Goal: Use online tool/utility: Utilize a website feature to perform a specific function

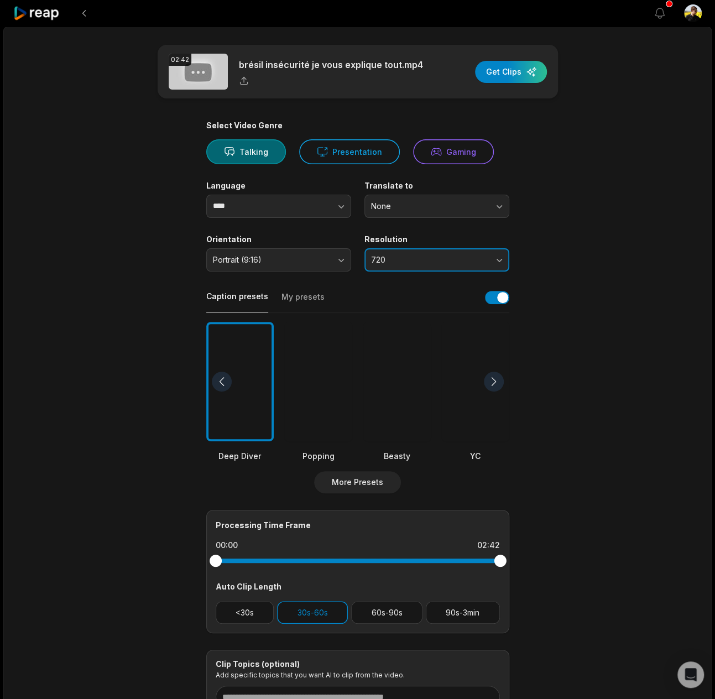
click at [413, 255] on span "720" at bounding box center [429, 260] width 116 height 10
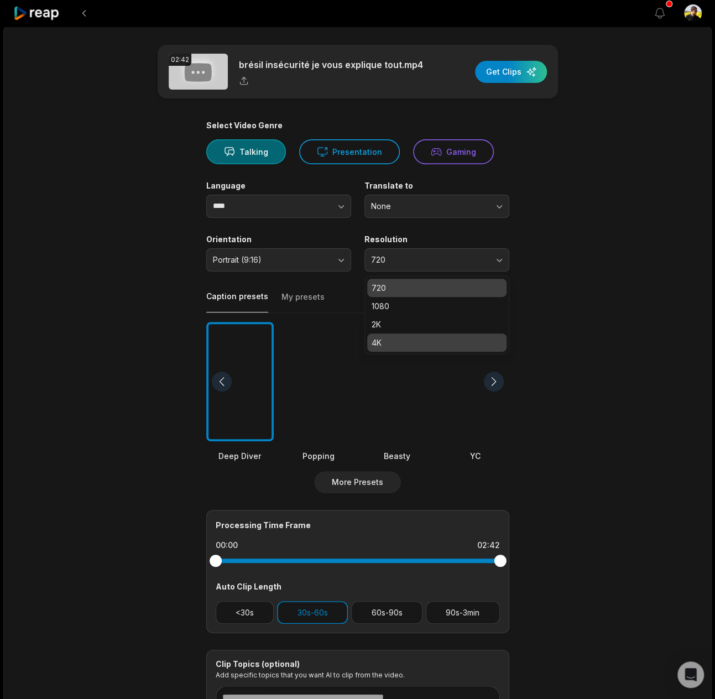
drag, startPoint x: 412, startPoint y: 342, endPoint x: 374, endPoint y: 304, distance: 53.9
click at [412, 341] on p "4K" at bounding box center [436, 343] width 130 height 12
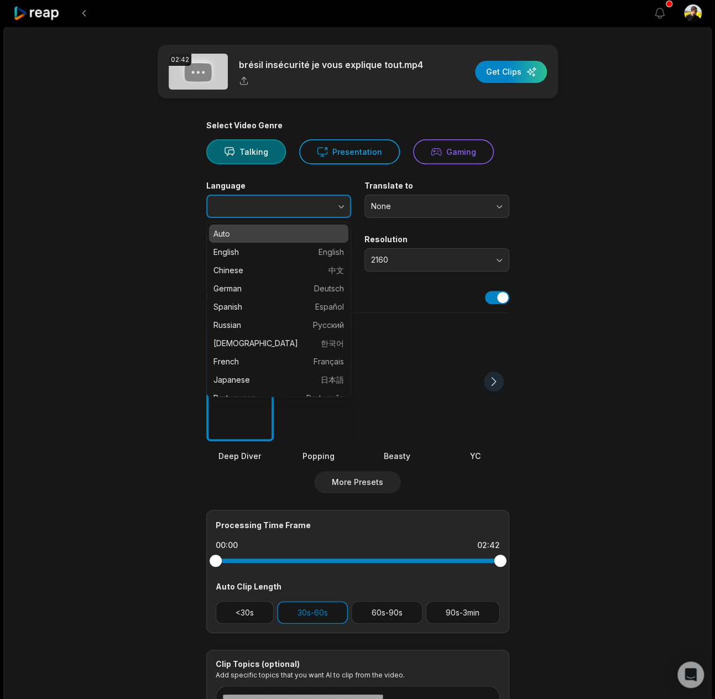
click at [287, 208] on button "button" at bounding box center [318, 206] width 63 height 23
type input "******"
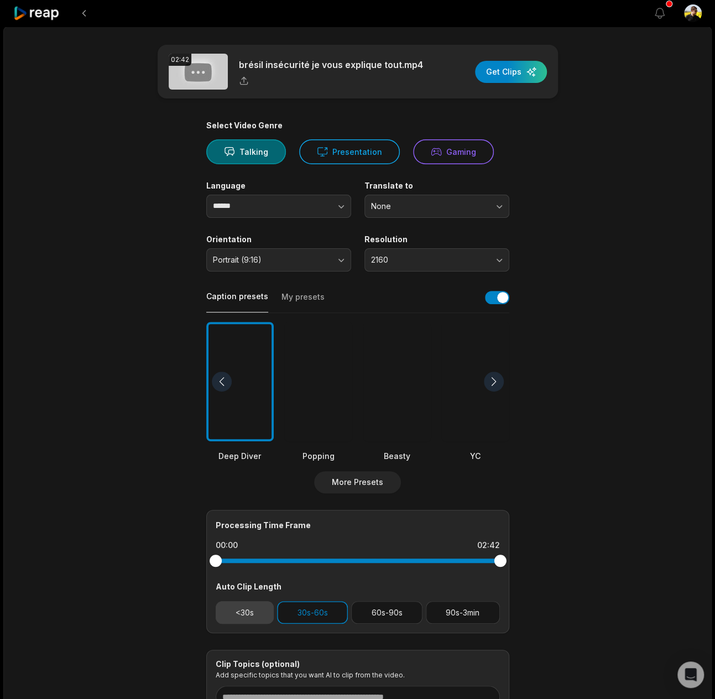
click at [253, 611] on button "<30s" at bounding box center [245, 612] width 59 height 23
click at [344, 611] on button "30s-60s" at bounding box center [312, 612] width 71 height 23
click at [520, 66] on div "button" at bounding box center [511, 72] width 72 height 22
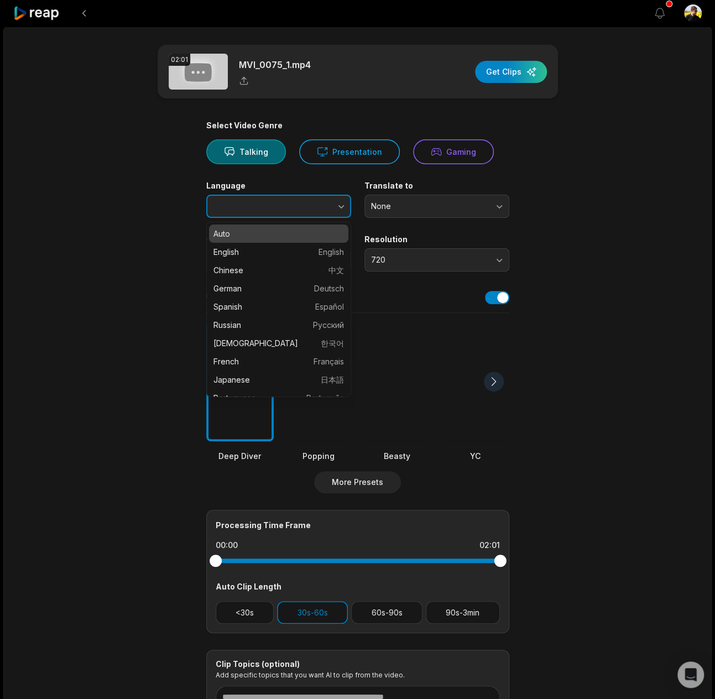
click at [289, 210] on button "button" at bounding box center [318, 206] width 63 height 23
type input "******"
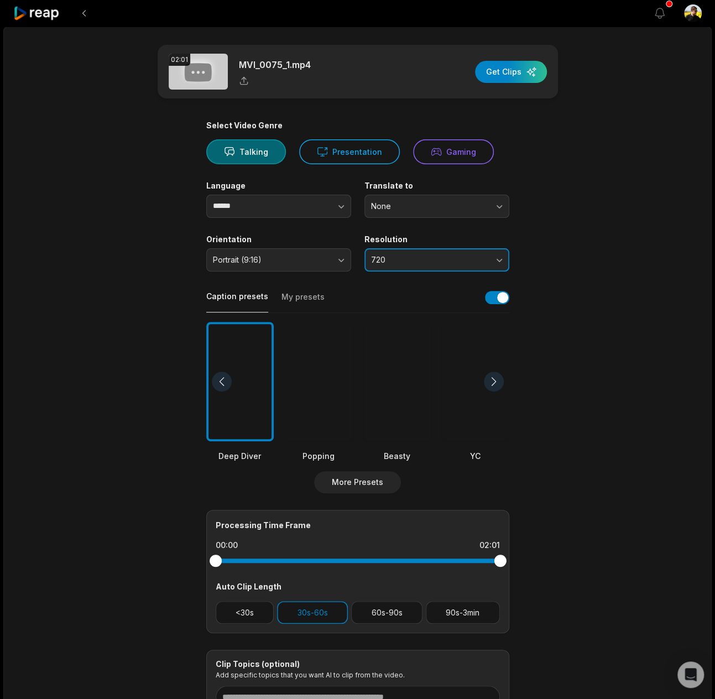
click at [441, 250] on button "720" at bounding box center [436, 259] width 145 height 23
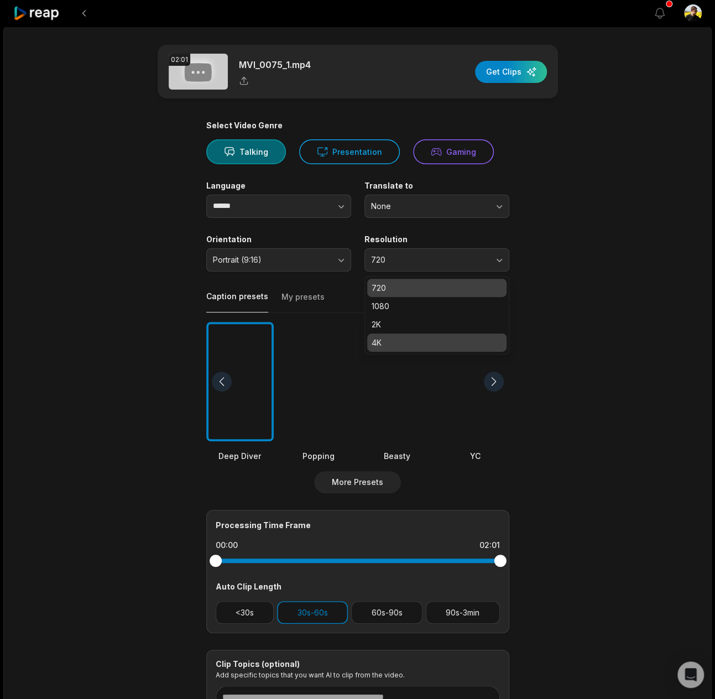
click at [390, 343] on p "4K" at bounding box center [436, 343] width 130 height 12
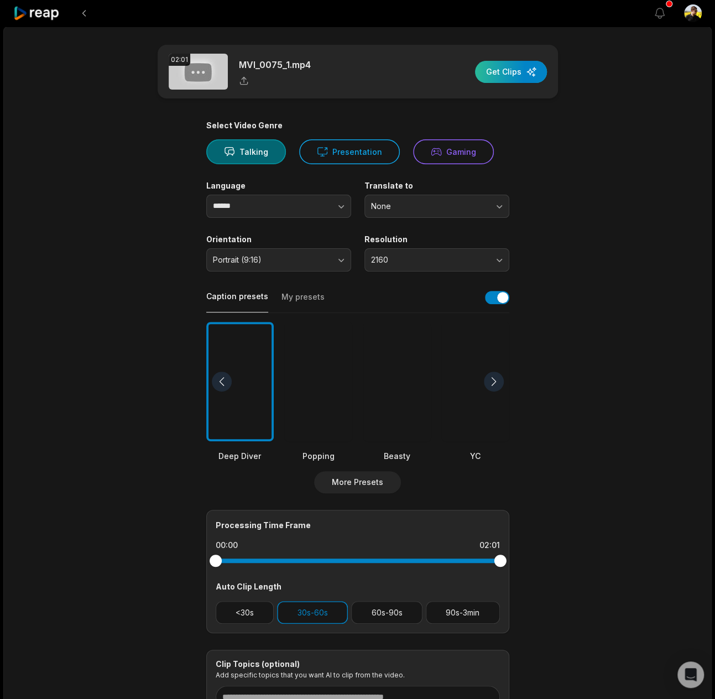
click at [494, 76] on div "button" at bounding box center [511, 72] width 72 height 22
click at [313, 201] on button "button" at bounding box center [318, 206] width 63 height 23
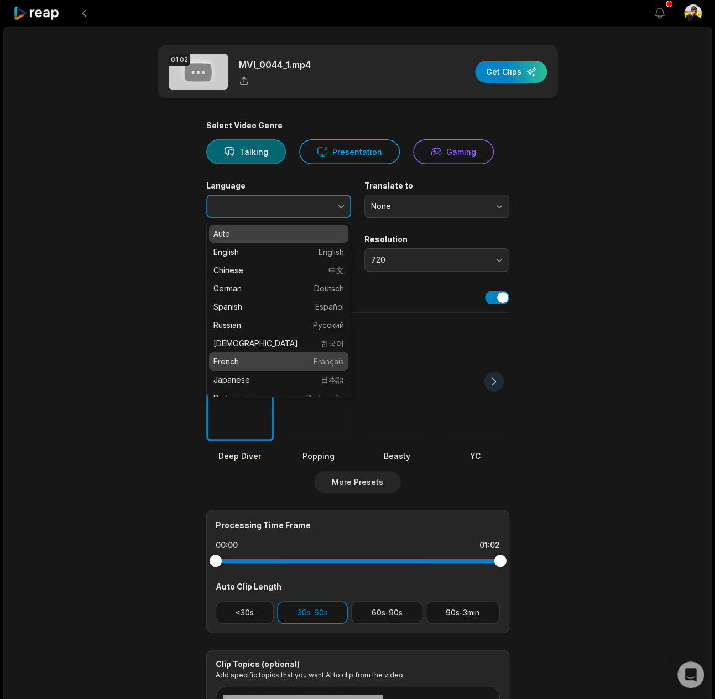
type input "******"
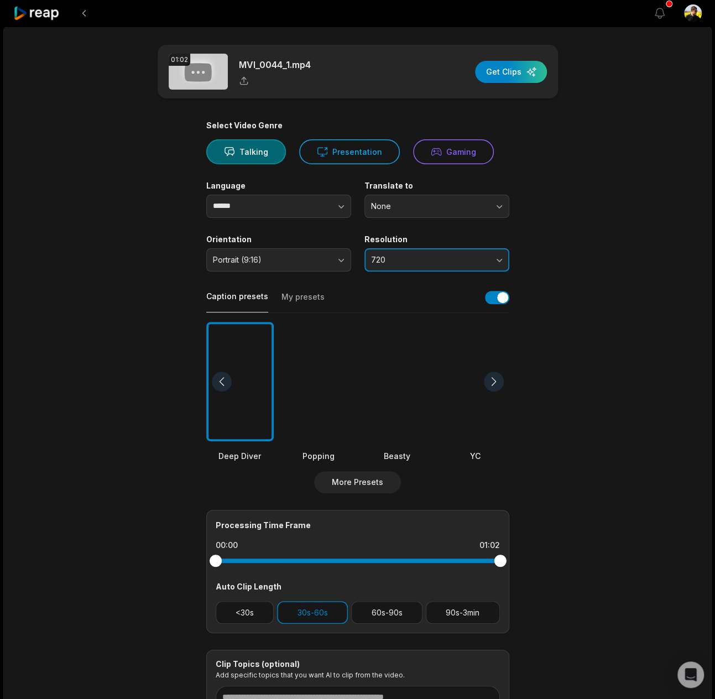
click at [420, 255] on span "720" at bounding box center [429, 260] width 116 height 10
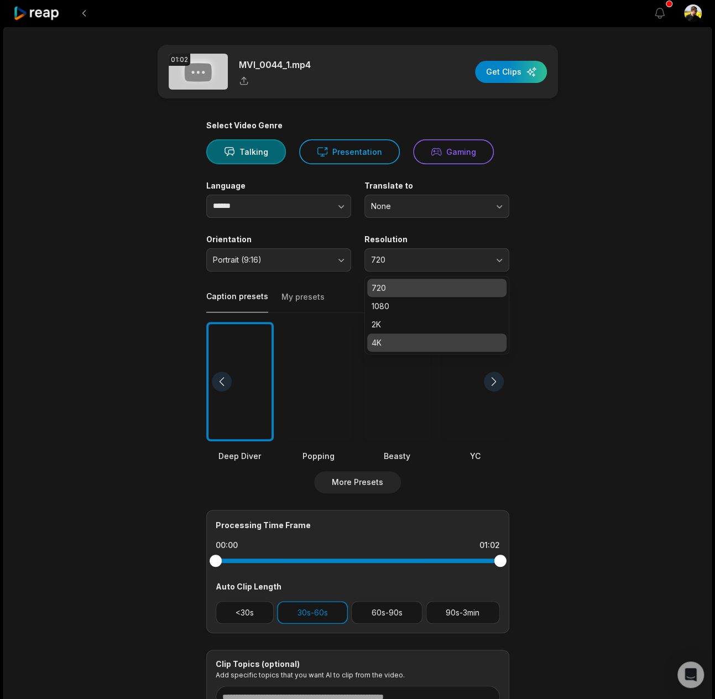
drag, startPoint x: 393, startPoint y: 329, endPoint x: 396, endPoint y: 345, distance: 16.8
click at [396, 345] on div "720 1080 2K 4K" at bounding box center [436, 315] width 145 height 78
click at [391, 341] on p "4K" at bounding box center [436, 343] width 130 height 12
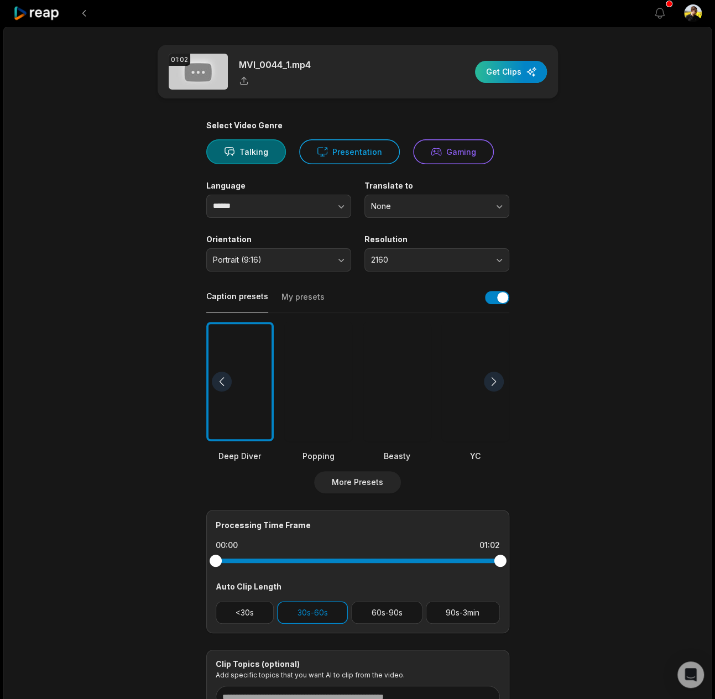
click at [504, 72] on div "button" at bounding box center [511, 72] width 72 height 22
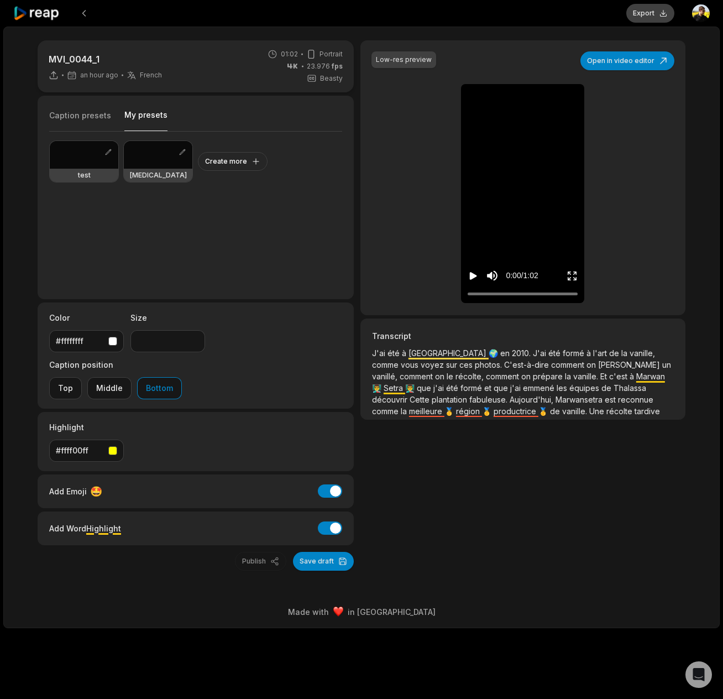
click at [652, 11] on button "Export" at bounding box center [650, 13] width 48 height 19
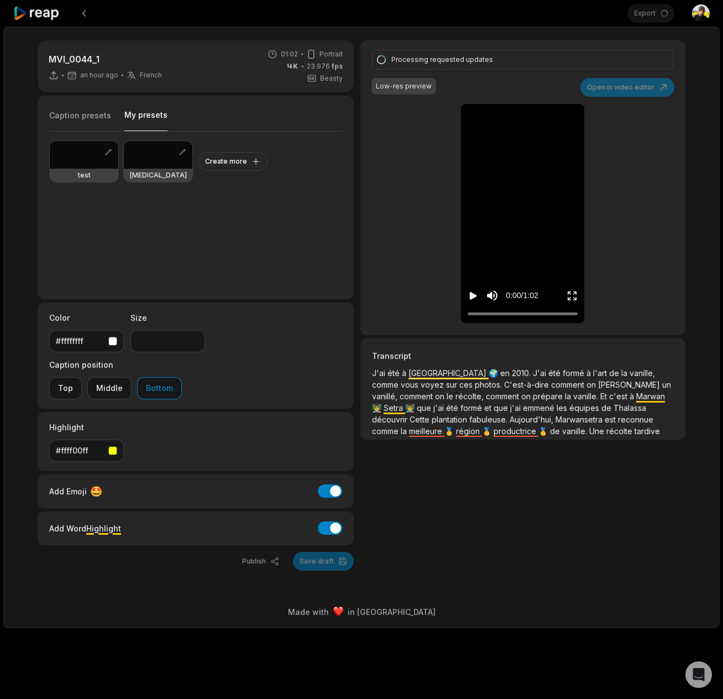
click at [65, 141] on div at bounding box center [84, 155] width 69 height 28
click at [470, 296] on icon "Play video" at bounding box center [473, 295] width 11 height 11
type input "**"
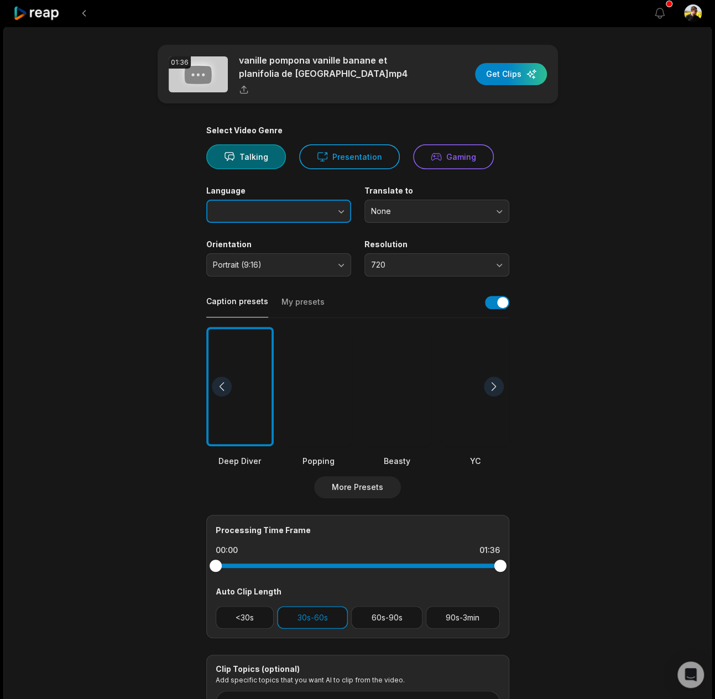
click at [311, 218] on button "button" at bounding box center [318, 211] width 63 height 23
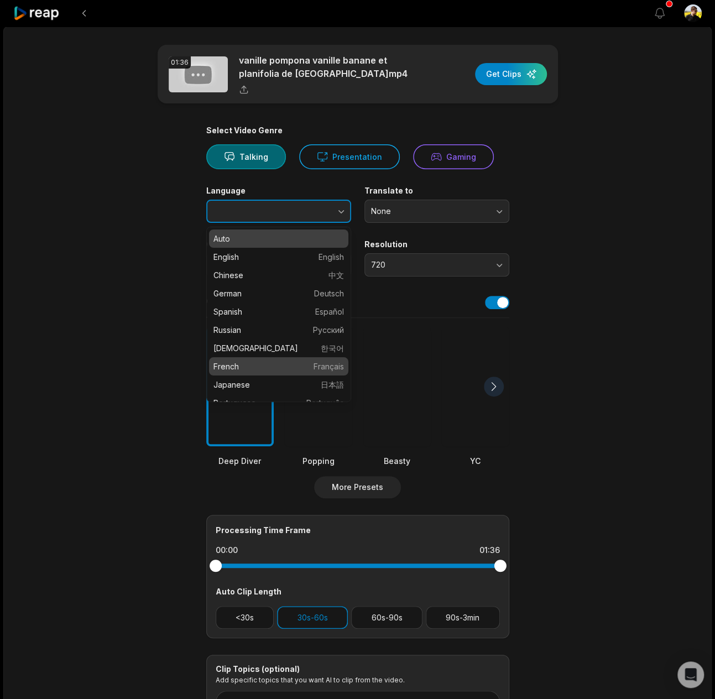
type input "******"
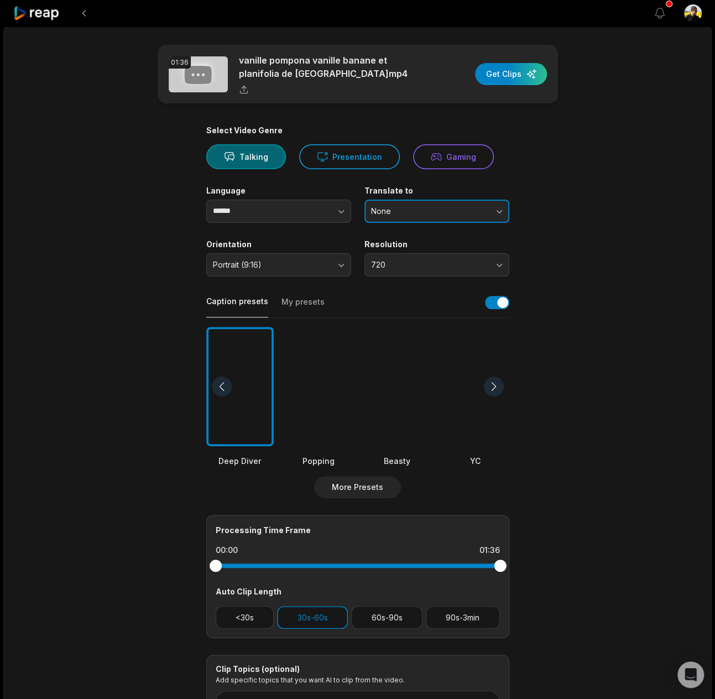
click at [405, 214] on span "None" at bounding box center [429, 211] width 116 height 10
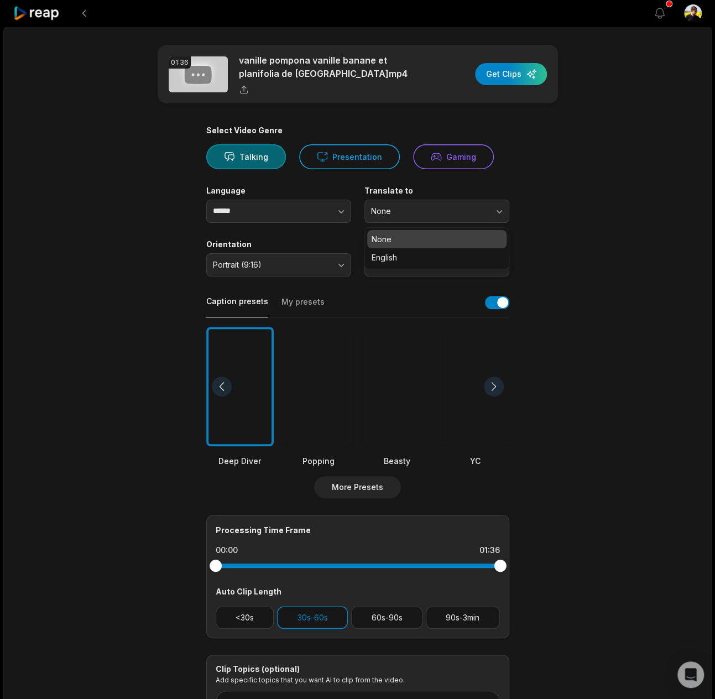
click at [637, 248] on div "01:36 vanille pompona vanille banane et planifolia de Madagascar.mp4 Get Clips …" at bounding box center [357, 413] width 708 height 772
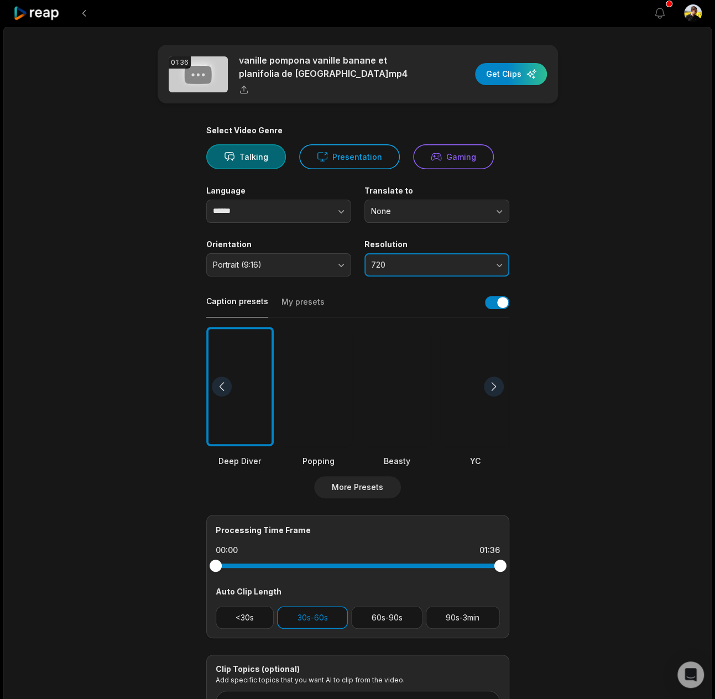
click at [391, 264] on span "720" at bounding box center [429, 265] width 116 height 10
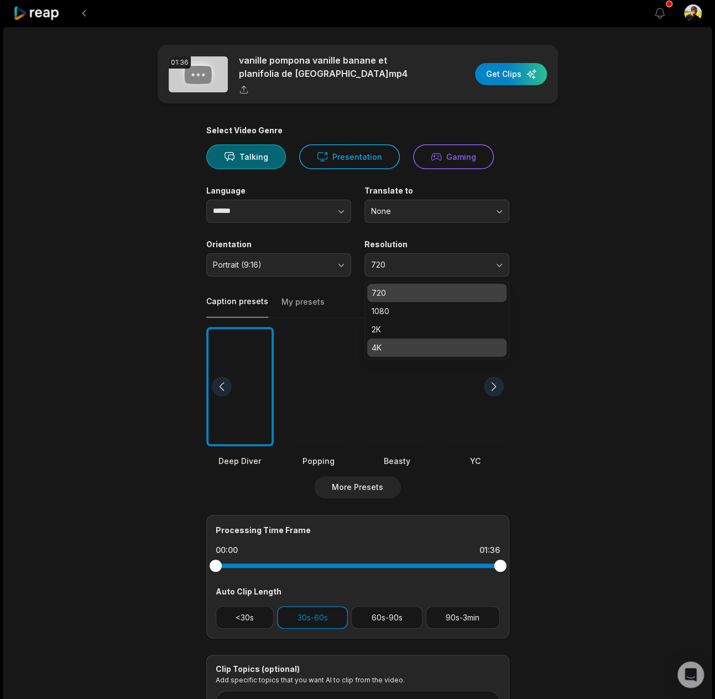
click at [387, 343] on p "4K" at bounding box center [436, 348] width 130 height 12
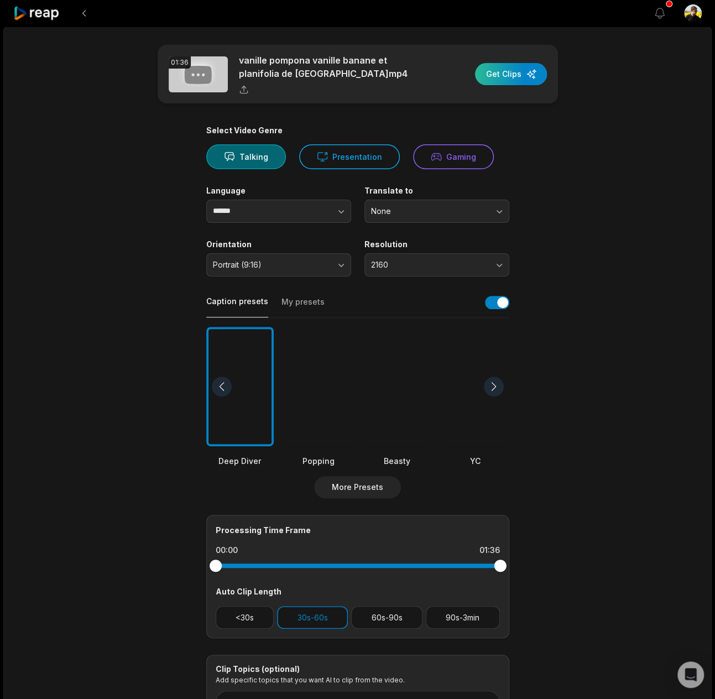
click at [514, 74] on div "button" at bounding box center [511, 74] width 72 height 22
click at [518, 78] on div "button" at bounding box center [511, 74] width 72 height 22
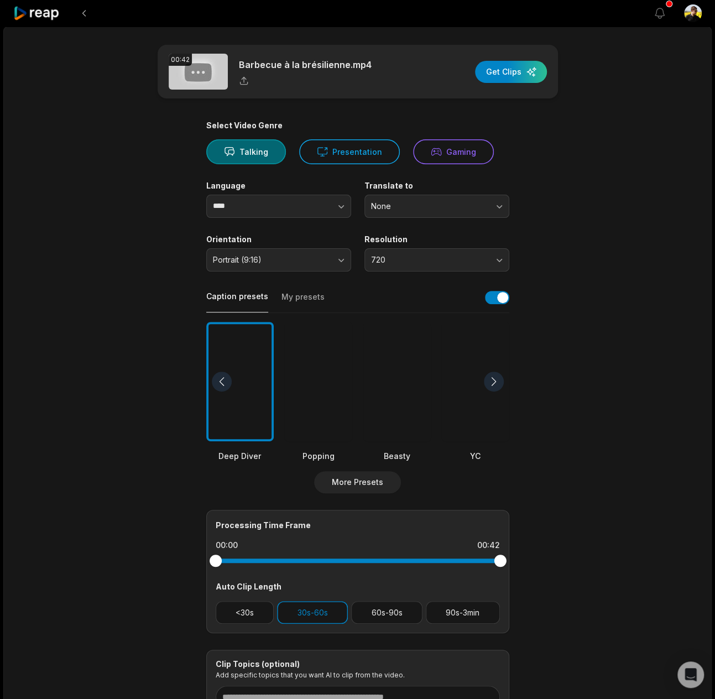
click at [383, 88] on div "00:42 Barbecue à la brésilienne.mp4 Get Clips" at bounding box center [358, 72] width 400 height 54
click at [385, 264] on button "720" at bounding box center [436, 259] width 145 height 23
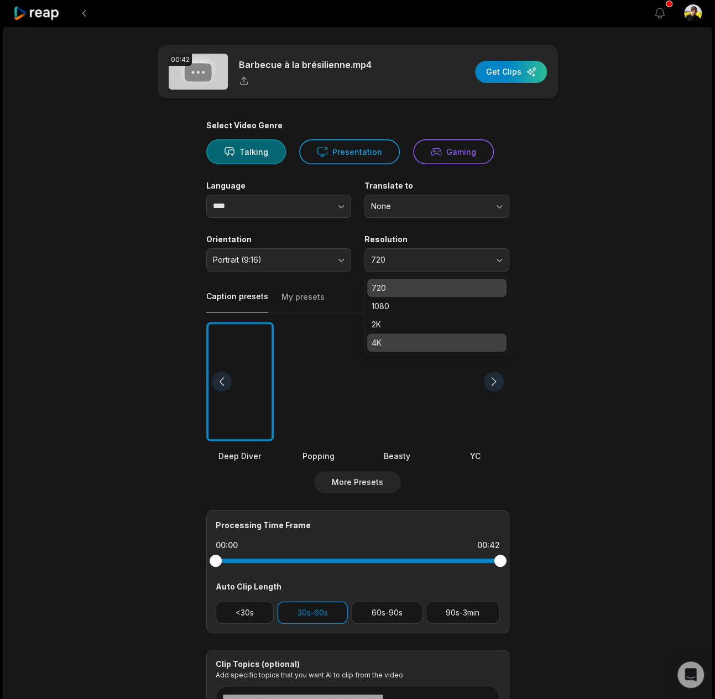
click at [392, 336] on div "4K" at bounding box center [436, 342] width 139 height 18
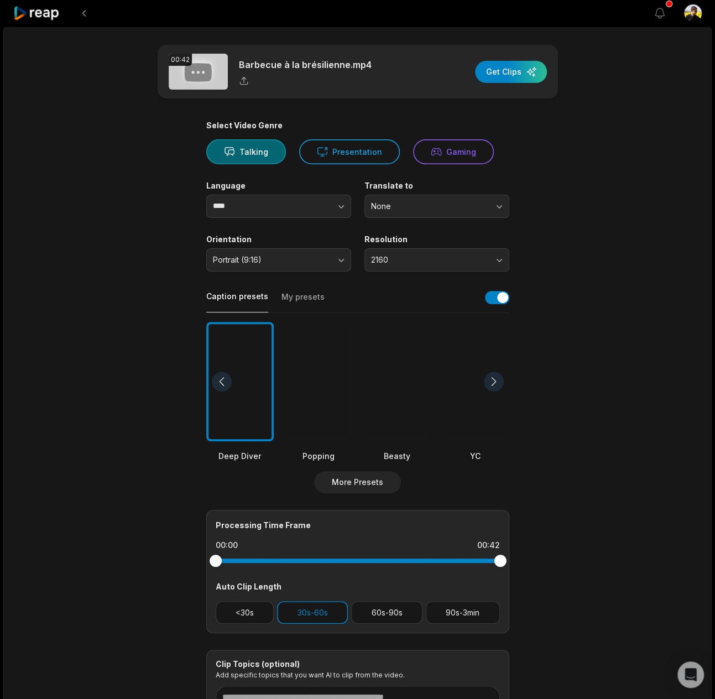
drag, startPoint x: 509, startPoint y: 66, endPoint x: 428, endPoint y: -2, distance: 106.0
click at [428, 0] on html "View notifications Open user menu 00:42 Barbecue à la brésilienne.mp4 Get Clips…" at bounding box center [357, 349] width 715 height 699
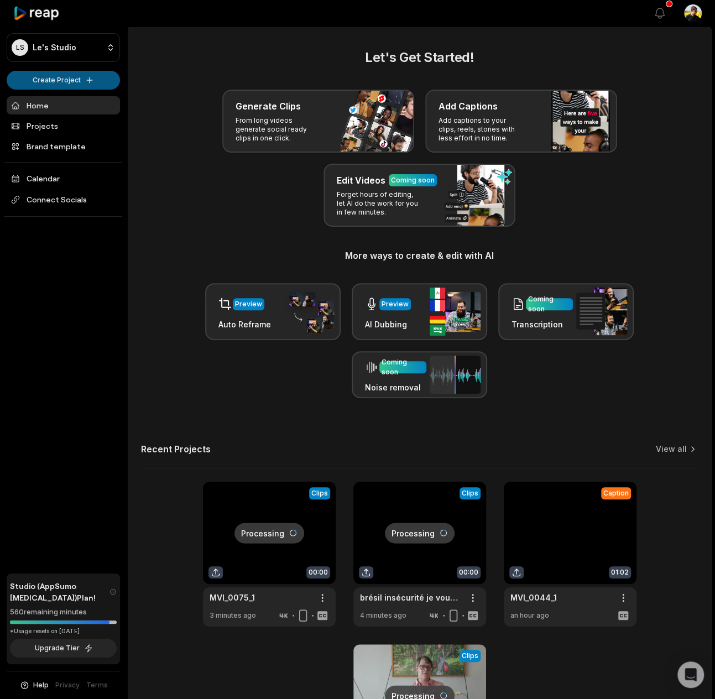
click at [99, 71] on html "LS Le's Studio Create Project Home Projects Brand template Calendar Connect Soc…" at bounding box center [357, 349] width 715 height 699
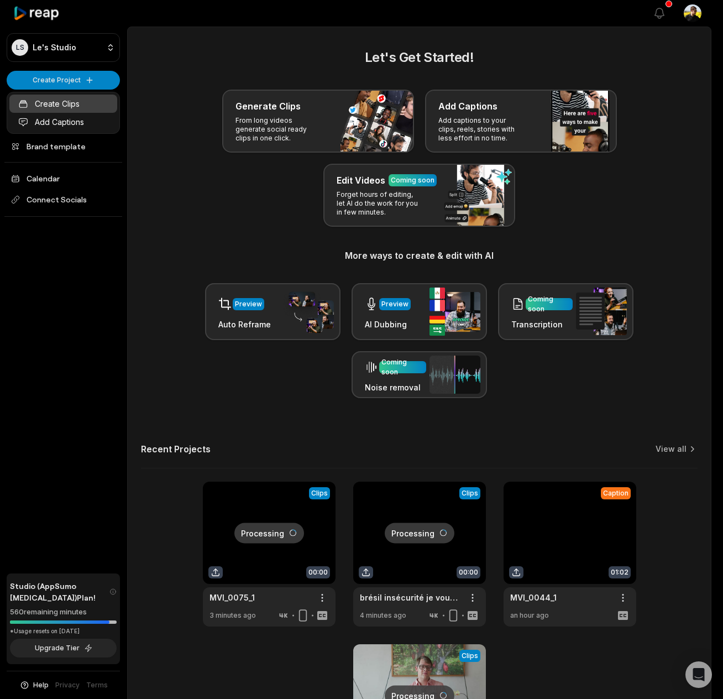
click at [91, 102] on link "Create Clips" at bounding box center [63, 104] width 108 height 18
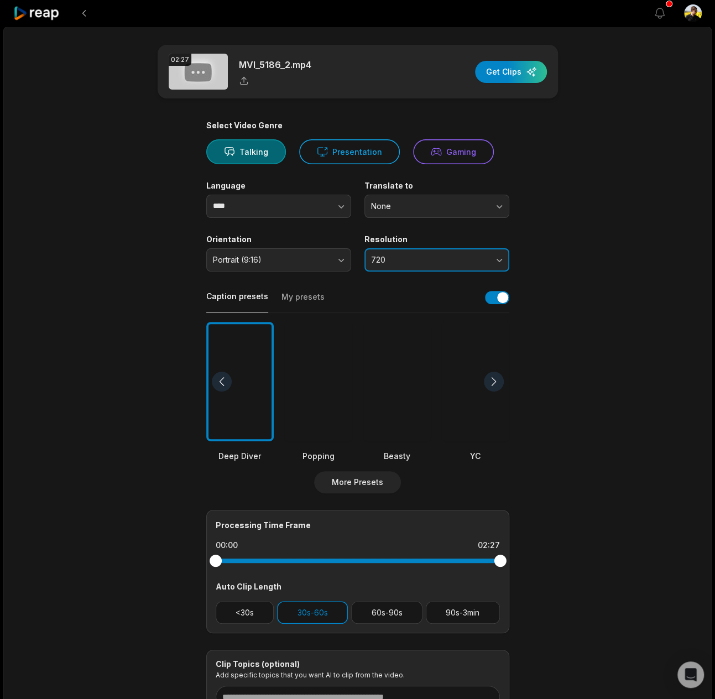
click at [399, 254] on button "720" at bounding box center [436, 259] width 145 height 23
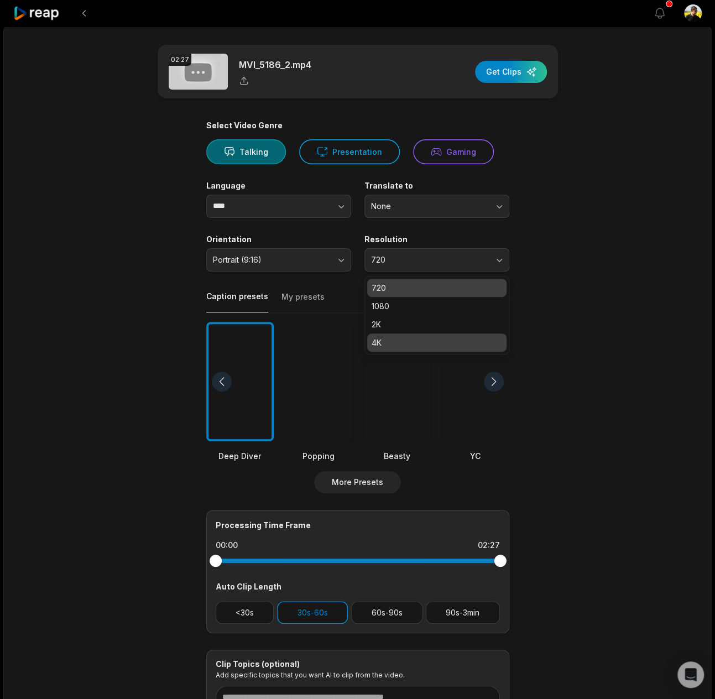
click at [400, 334] on div "4K" at bounding box center [436, 342] width 139 height 18
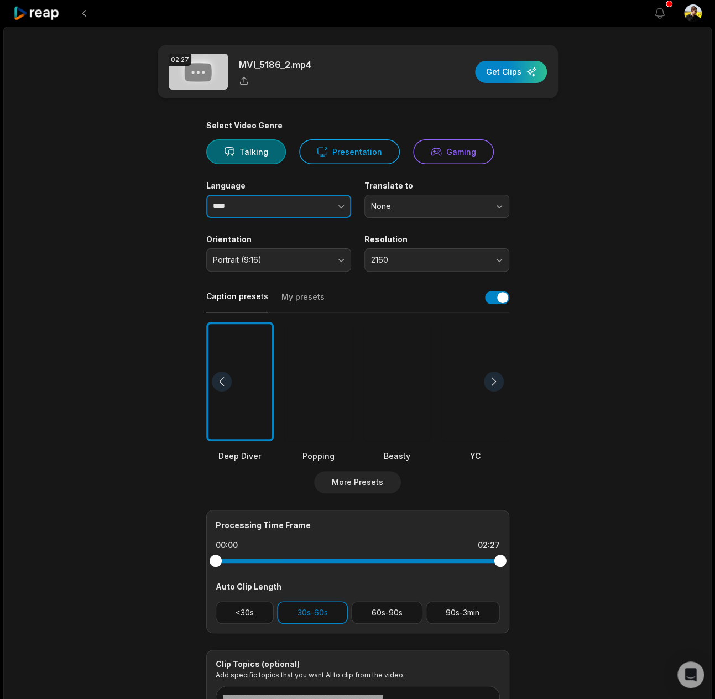
click at [281, 201] on input "****" at bounding box center [278, 206] width 145 height 23
click at [339, 203] on icon "button" at bounding box center [341, 206] width 11 height 11
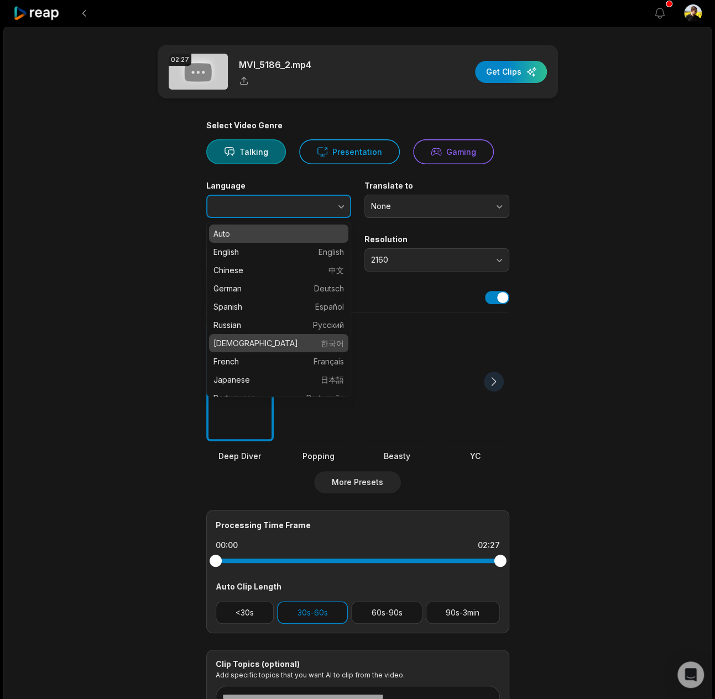
type input "******"
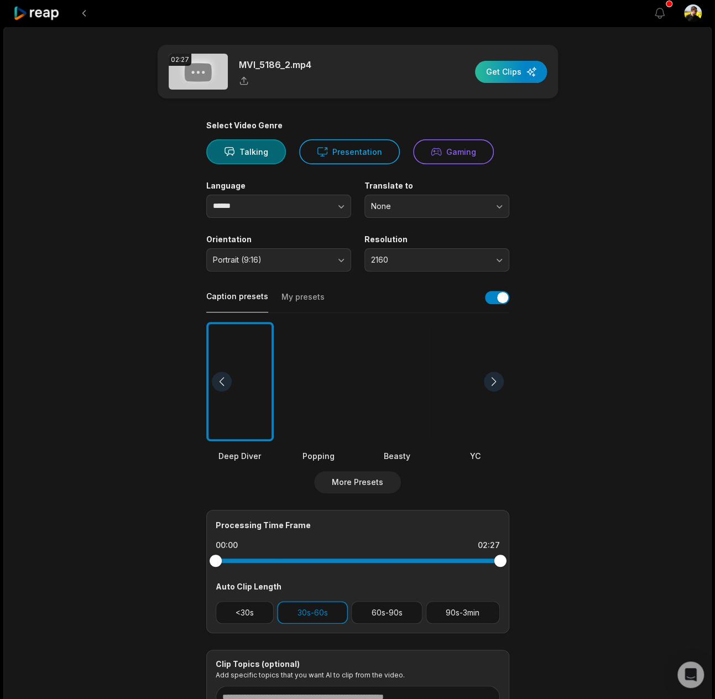
click at [503, 77] on div "button" at bounding box center [511, 72] width 72 height 22
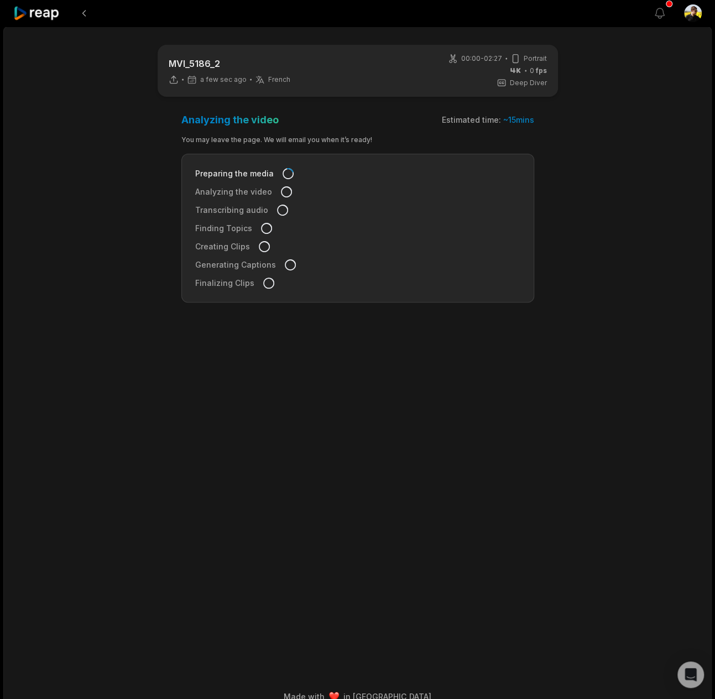
click at [35, 11] on icon at bounding box center [36, 13] width 47 height 15
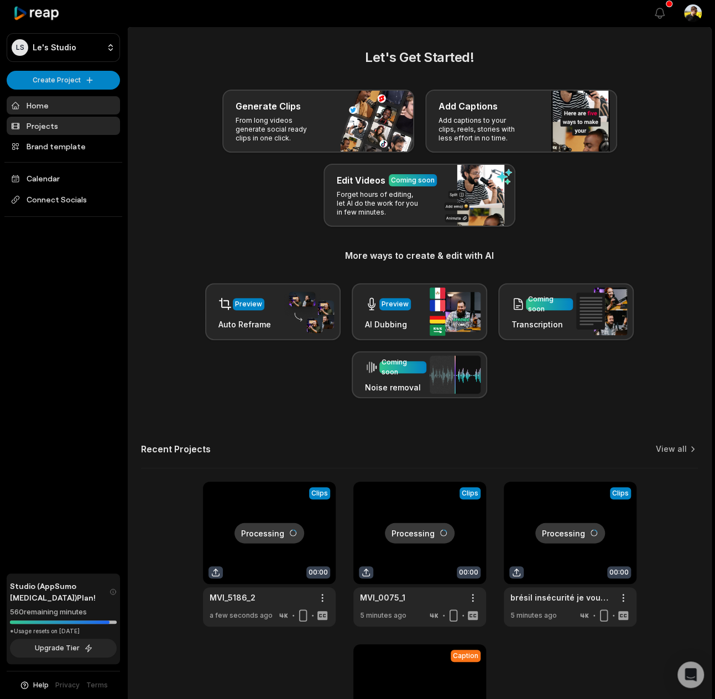
click at [78, 127] on link "Projects" at bounding box center [63, 126] width 113 height 18
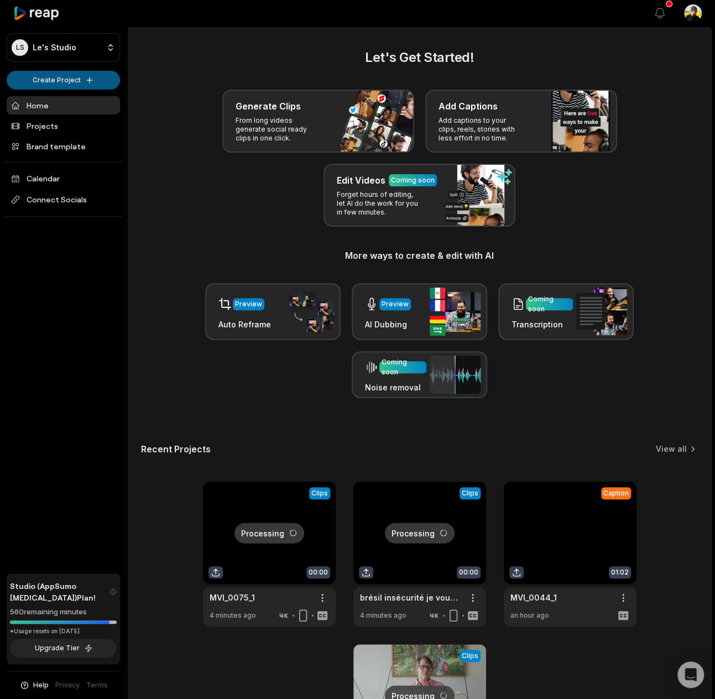
click at [80, 77] on html "[PERSON_NAME] Studio Create Project Home Projects Brand template Calendar Conne…" at bounding box center [357, 349] width 715 height 699
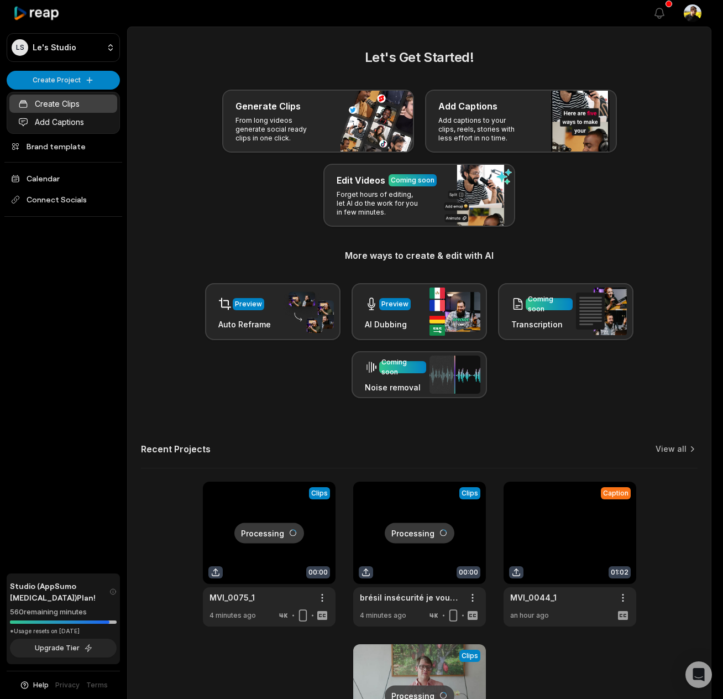
click at [74, 108] on link "Create Clips" at bounding box center [63, 104] width 108 height 18
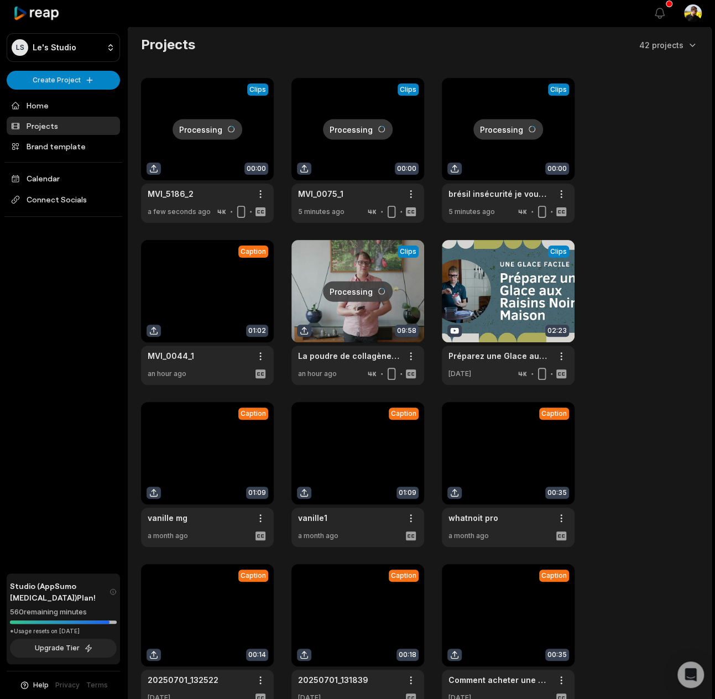
click at [39, 322] on div "[PERSON_NAME] Studio Create Project Home Projects Brand template Calendar Conne…" at bounding box center [63, 349] width 127 height 699
click at [66, 313] on div "LS Le's Studio Create Project Home Projects Brand template Calendar Connect Soc…" at bounding box center [63, 349] width 127 height 699
click at [53, 86] on html "LS Le's Studio Create Project Home Projects Brand template Calendar Connect Soc…" at bounding box center [357, 349] width 715 height 699
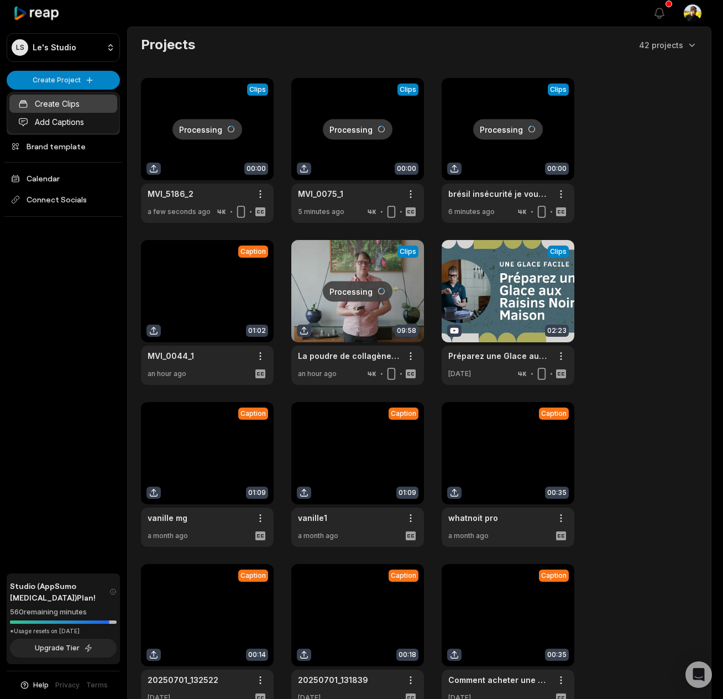
click at [80, 98] on link "Create Clips" at bounding box center [63, 104] width 108 height 18
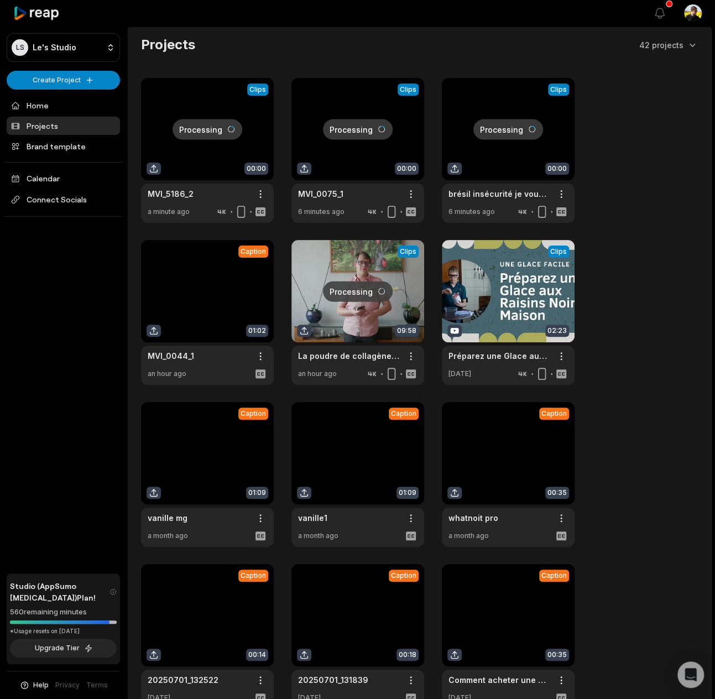
click at [36, 320] on div "LS Le's Studio Create Project Home Projects Brand template Calendar Connect Soc…" at bounding box center [63, 349] width 127 height 699
click at [369, 259] on link at bounding box center [357, 312] width 133 height 145
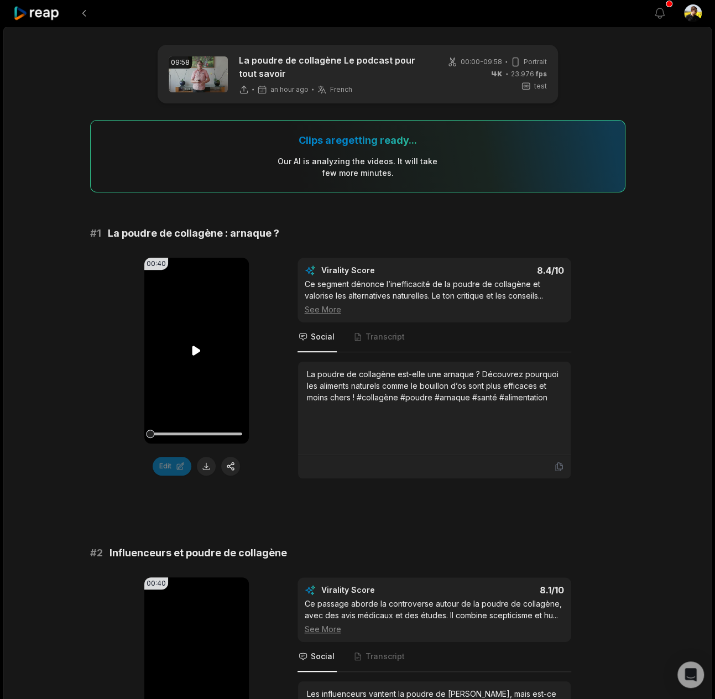
click at [196, 344] on icon at bounding box center [196, 350] width 13 height 13
click at [192, 350] on icon at bounding box center [196, 350] width 13 height 13
click at [192, 350] on icon at bounding box center [196, 350] width 8 height 9
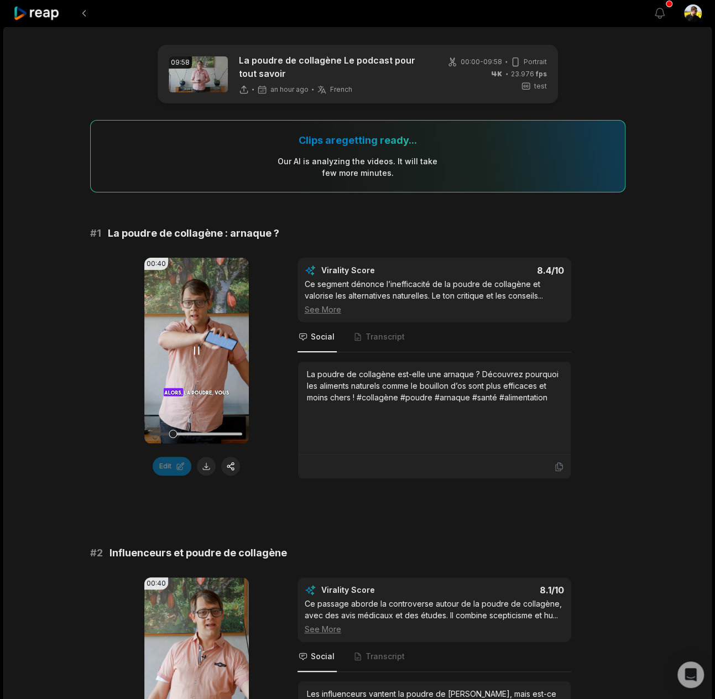
click at [179, 327] on video "Your browser does not support mp4 format." at bounding box center [196, 351] width 104 height 186
